Goal: Information Seeking & Learning: Understand process/instructions

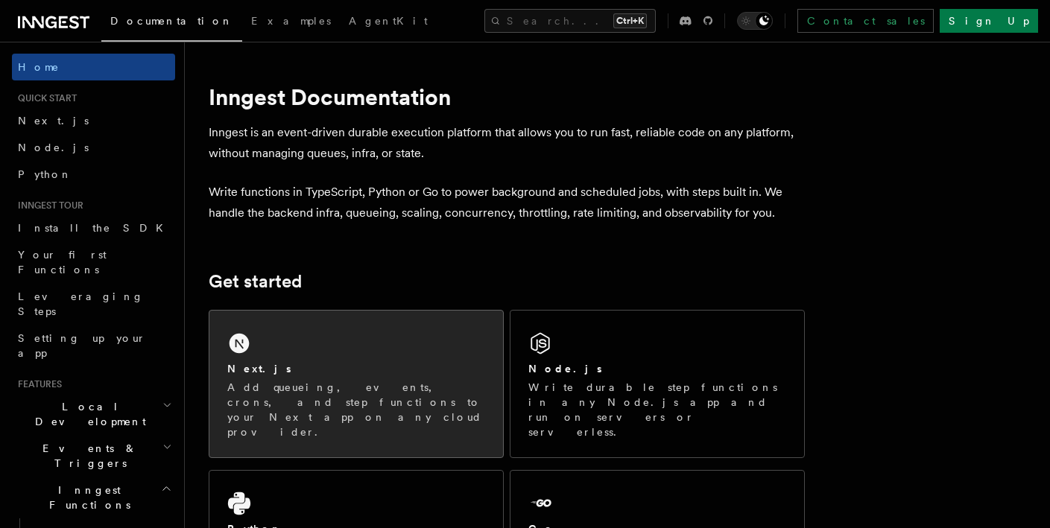
click at [339, 353] on div "Next.js Add queueing, events, crons, and step functions to your Next app on any…" at bounding box center [356, 384] width 294 height 147
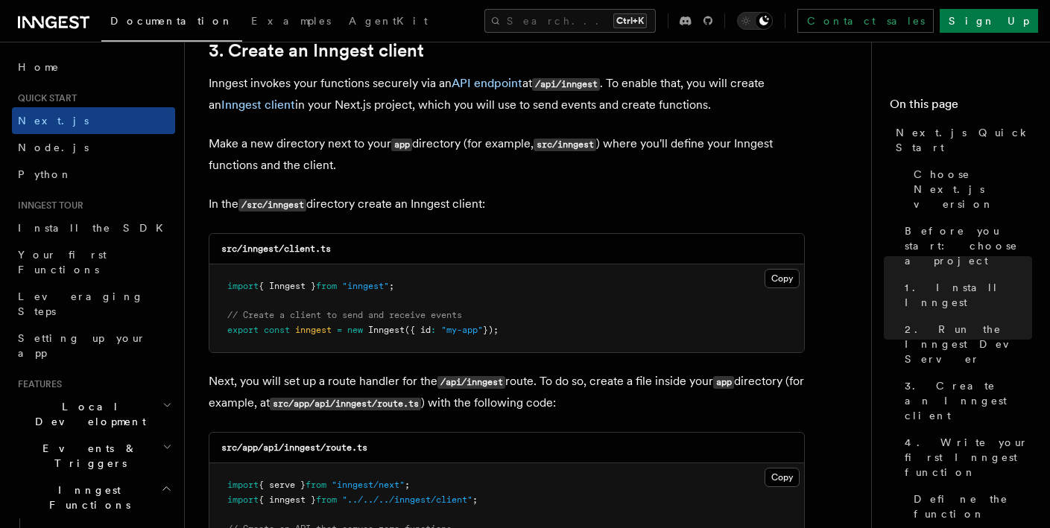
scroll to position [1788, 0]
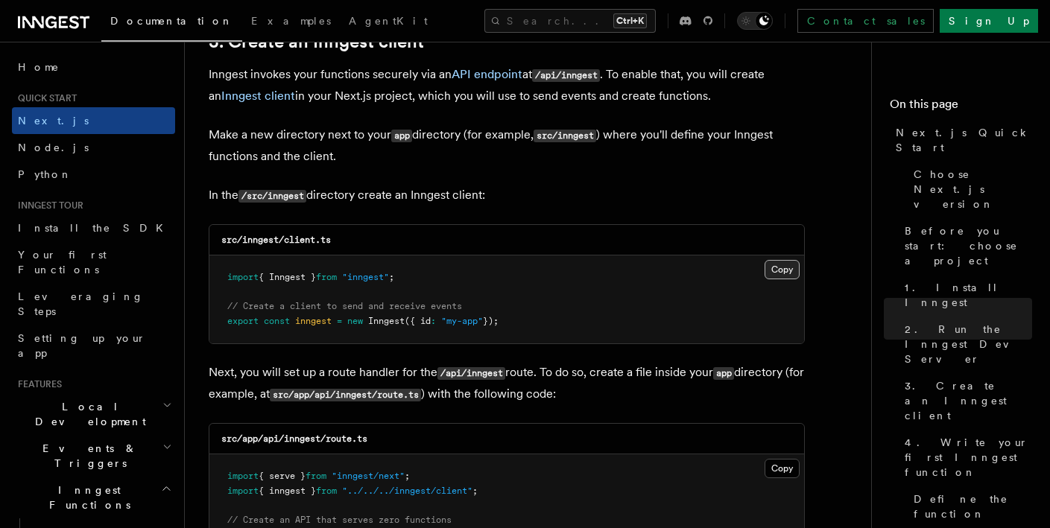
click at [785, 273] on button "Copy Copied" at bounding box center [781, 269] width 35 height 19
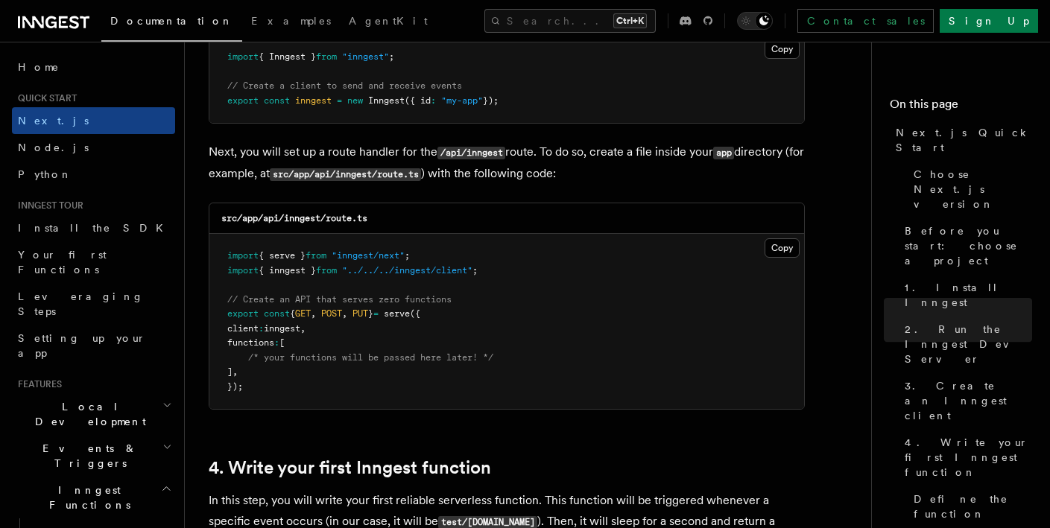
scroll to position [2012, 0]
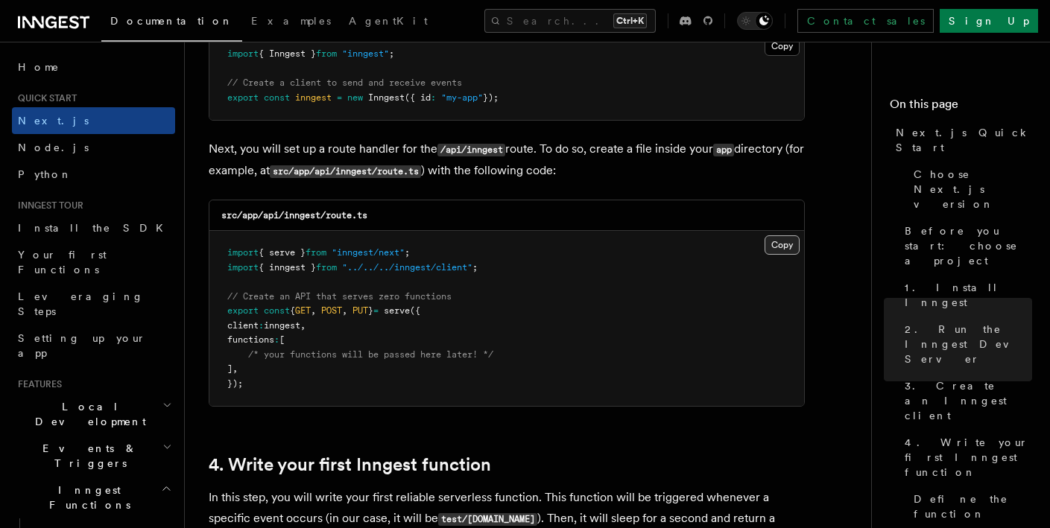
click at [791, 240] on button "Copy Copied" at bounding box center [781, 244] width 35 height 19
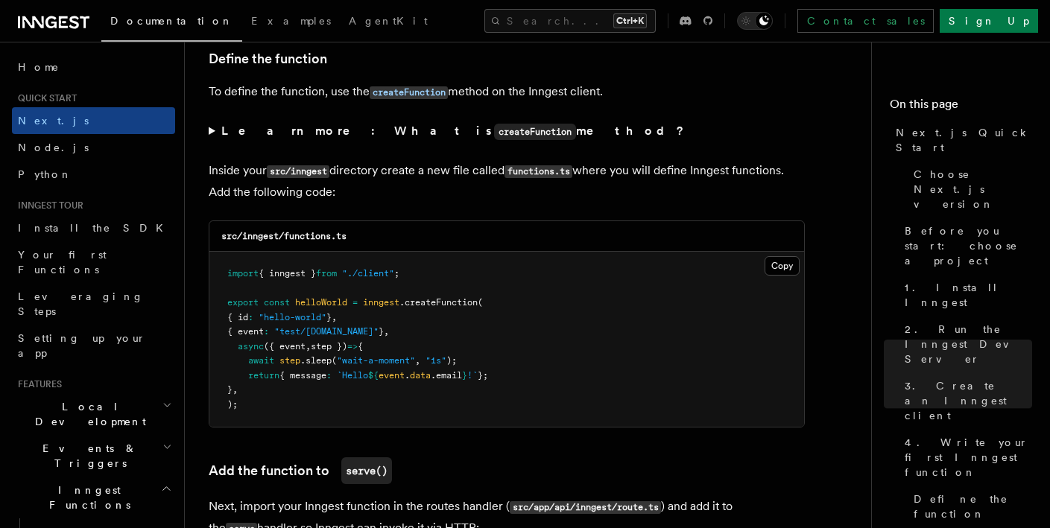
scroll to position [2608, 0]
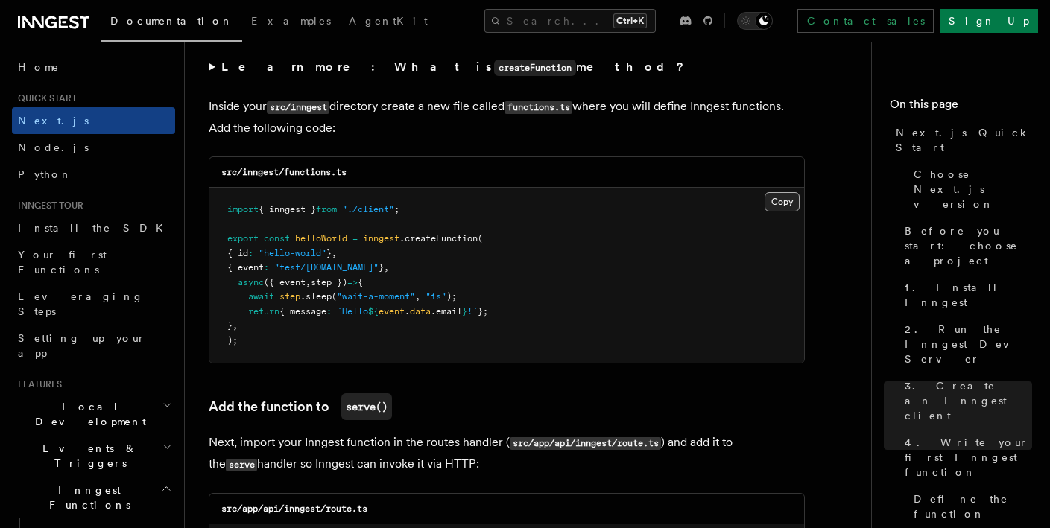
click at [780, 203] on button "Copy Copied" at bounding box center [781, 201] width 35 height 19
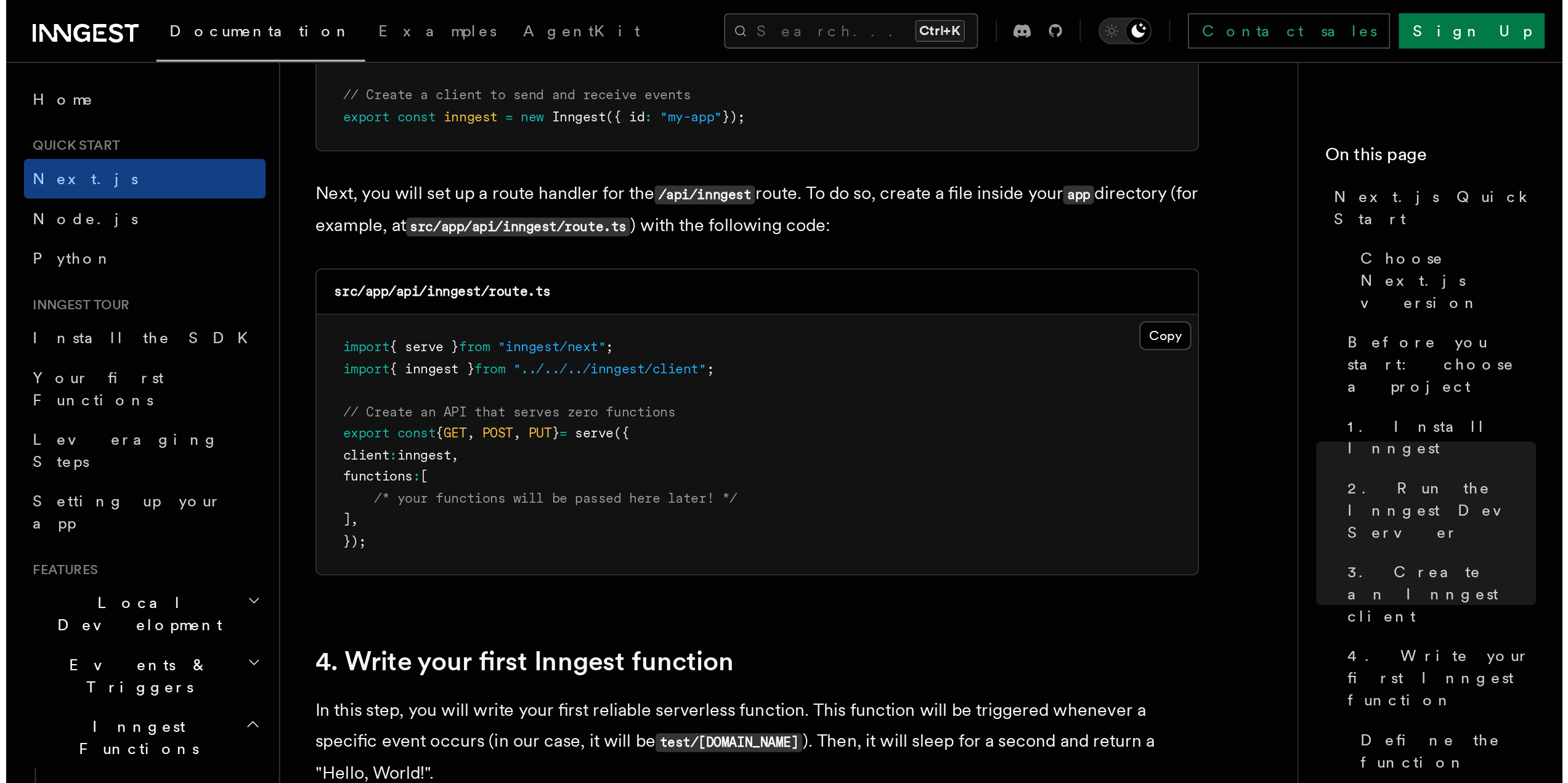
scroll to position [1602, 0]
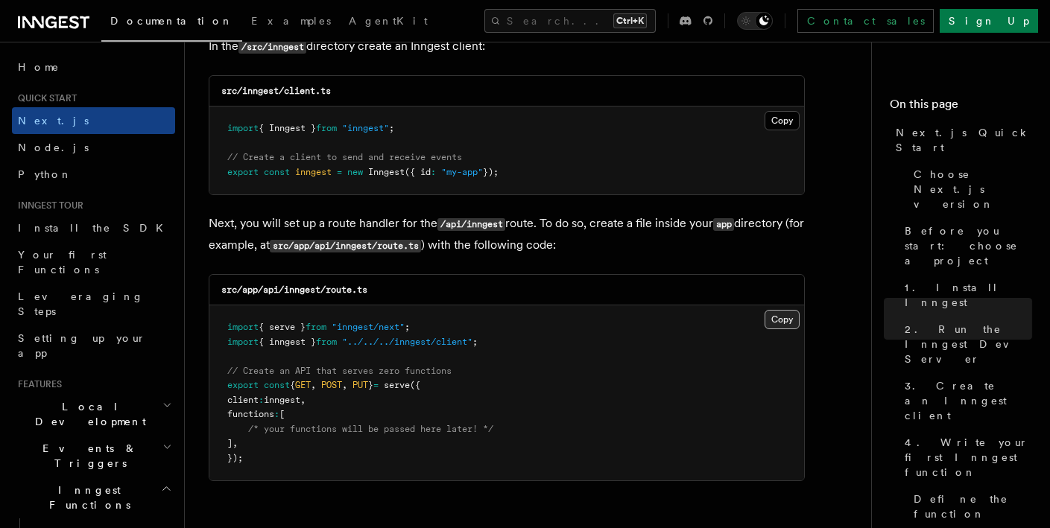
click at [791, 320] on button "Copy Copied" at bounding box center [781, 319] width 35 height 19
